Goal: Navigation & Orientation: Go to known website

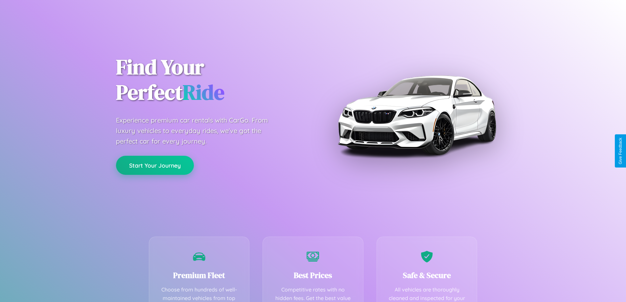
click at [155, 166] on button "Start Your Journey" at bounding box center [155, 165] width 78 height 19
click at [155, 165] on button "Start Your Journey" at bounding box center [155, 165] width 78 height 19
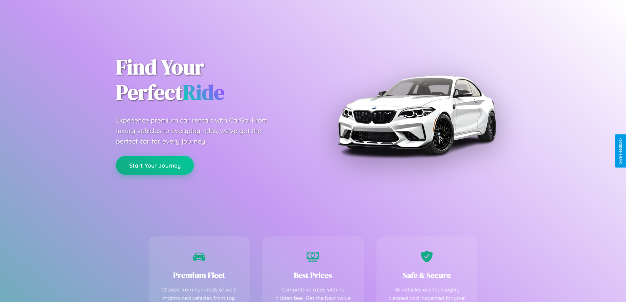
click at [155, 165] on button "Start Your Journey" at bounding box center [155, 165] width 78 height 19
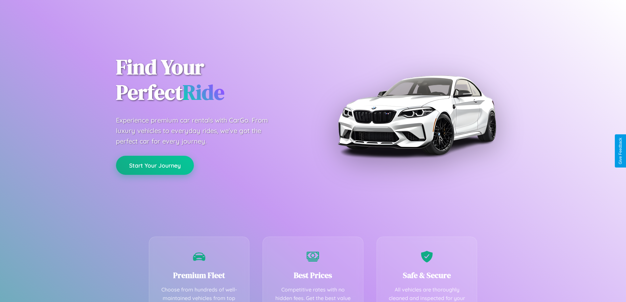
click at [155, 165] on button "Start Your Journey" at bounding box center [155, 165] width 78 height 19
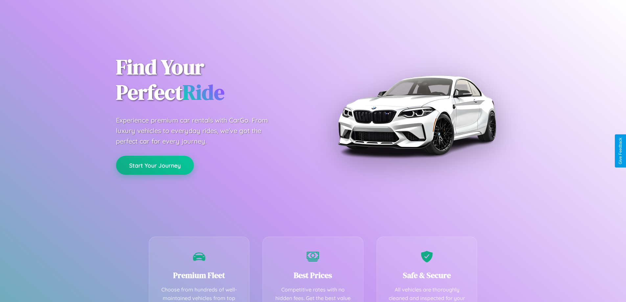
click at [155, 165] on button "Start Your Journey" at bounding box center [155, 165] width 78 height 19
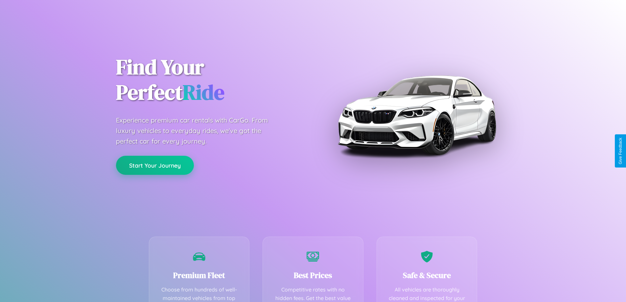
click at [155, 165] on button "Start Your Journey" at bounding box center [155, 165] width 78 height 19
